Goal: Information Seeking & Learning: Learn about a topic

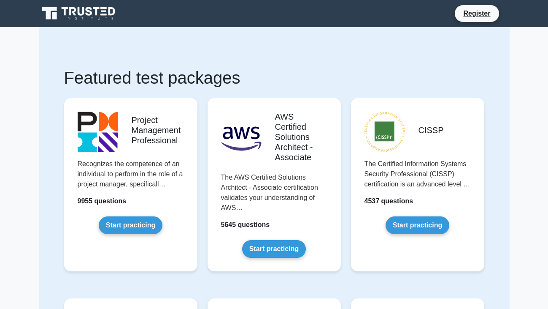
click at [147, 225] on link "Start practicing" at bounding box center [131, 225] width 64 height 18
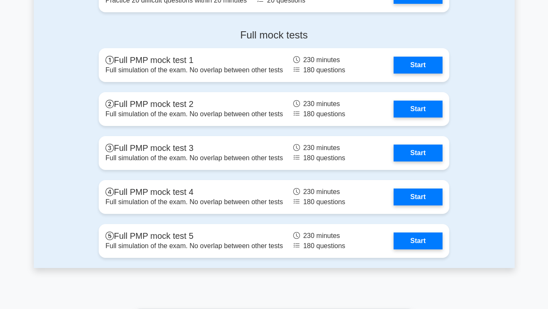
scroll to position [2322, 0]
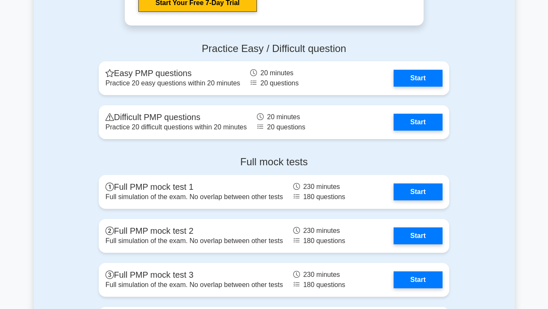
click at [415, 195] on link "Start" at bounding box center [418, 191] width 49 height 17
